Goal: Task Accomplishment & Management: Manage account settings

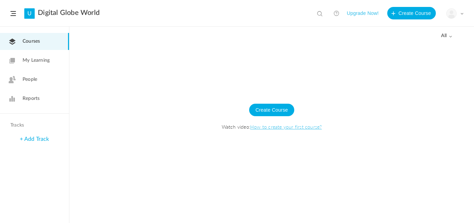
click at [463, 14] on span at bounding box center [461, 13] width 3 height 3
click at [421, 68] on link "Logout" at bounding box center [430, 69] width 65 height 13
click at [455, 15] on img at bounding box center [452, 14] width 10 height 10
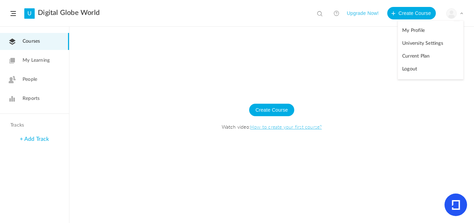
click at [423, 65] on link "Logout" at bounding box center [430, 69] width 65 height 13
click at [459, 13] on div "My Profile University Settings Current Plan Logout" at bounding box center [454, 13] width 17 height 10
click at [407, 71] on link "Logout" at bounding box center [430, 69] width 65 height 13
